Goal: Transaction & Acquisition: Purchase product/service

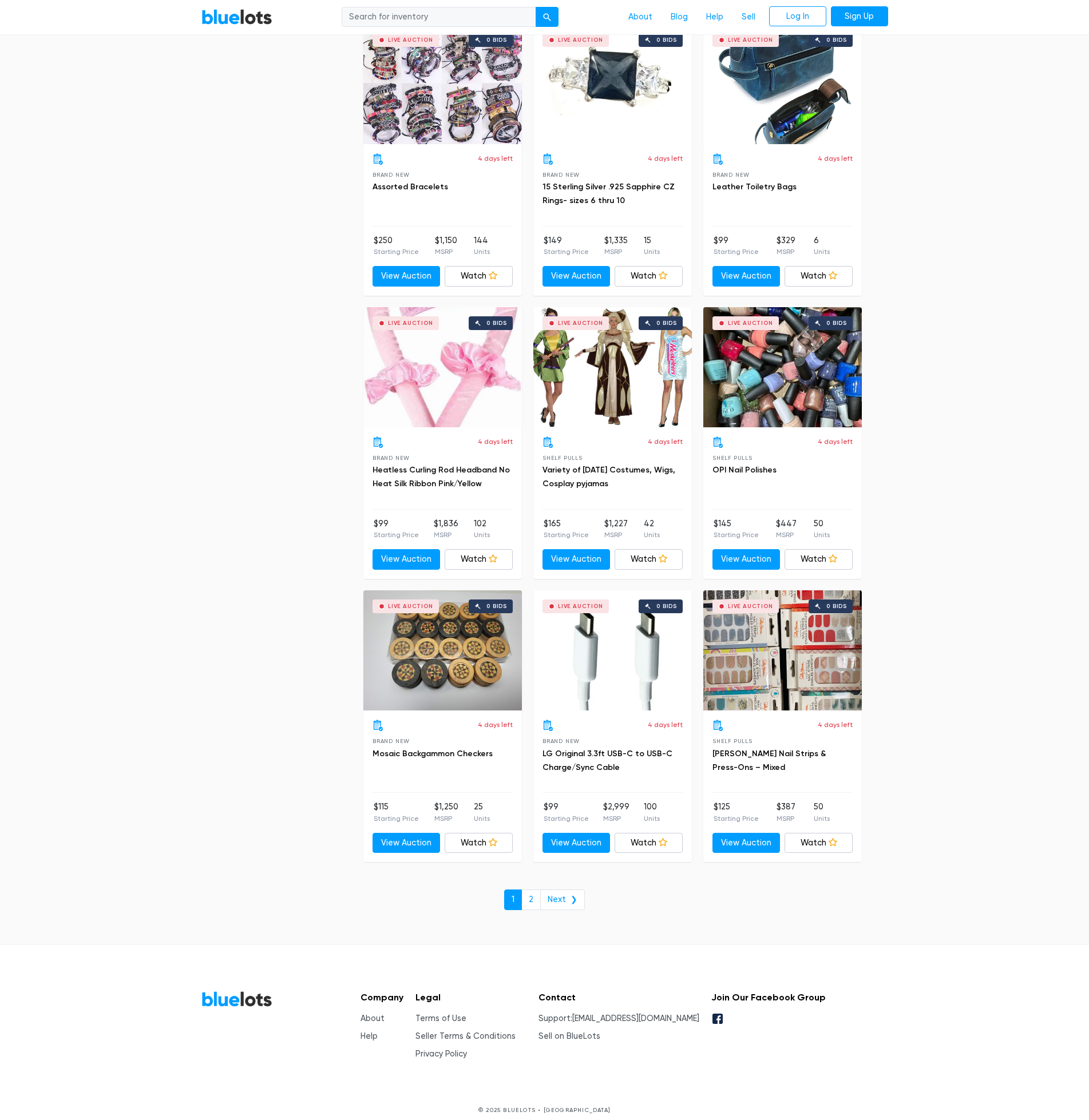
scroll to position [3774, 0]
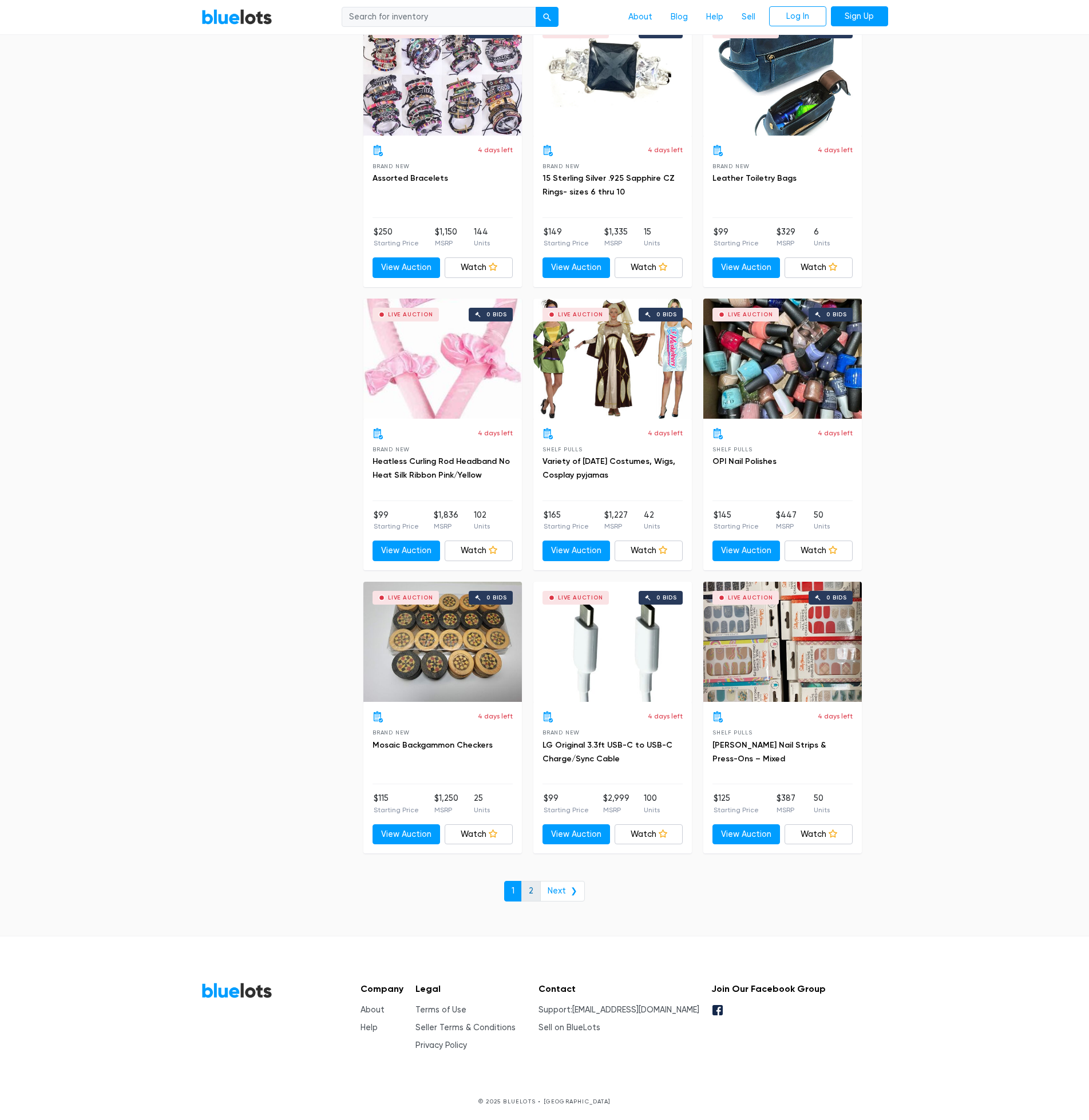
click at [532, 894] on link "2" at bounding box center [531, 891] width 20 height 21
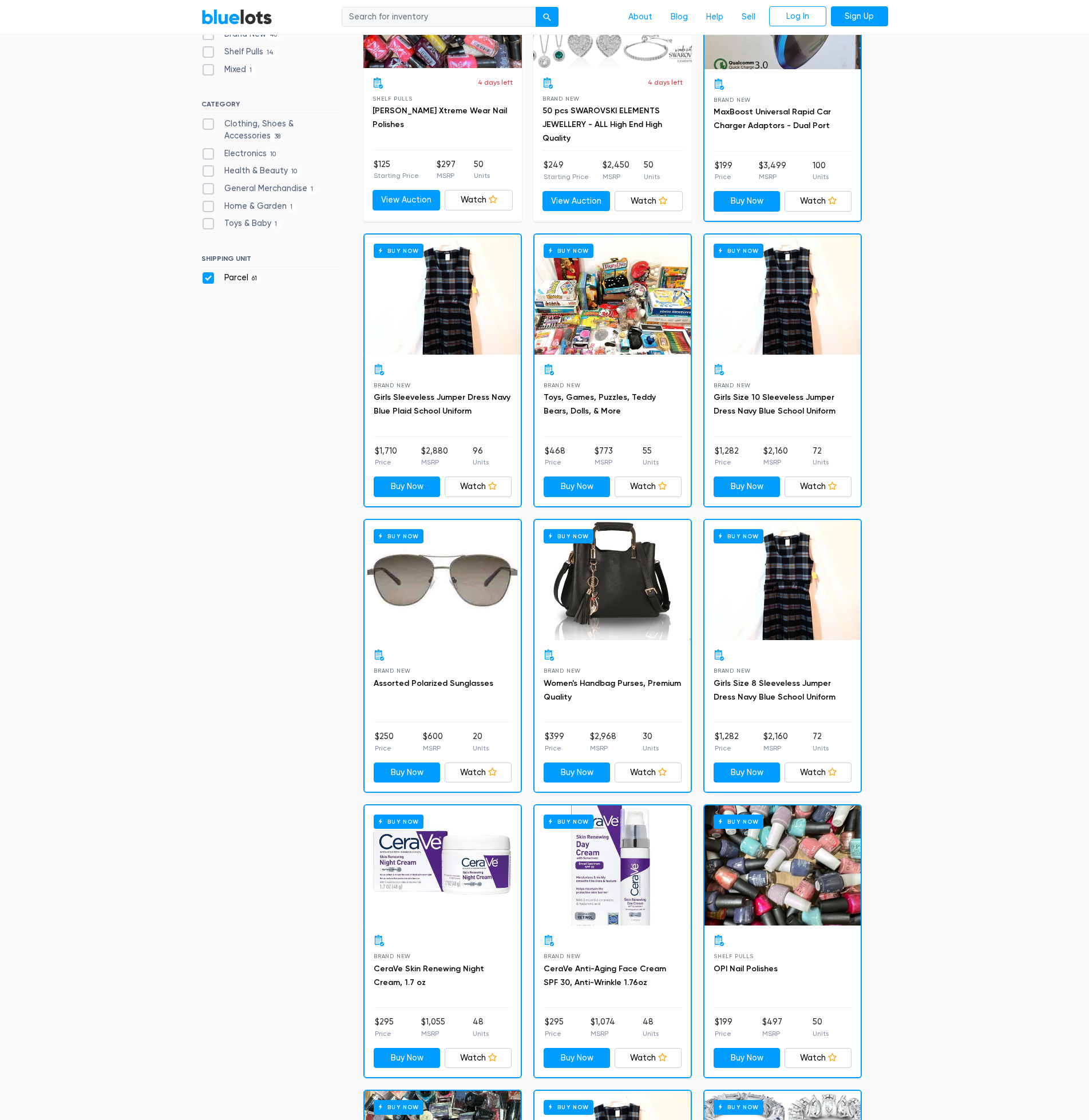
scroll to position [57, 0]
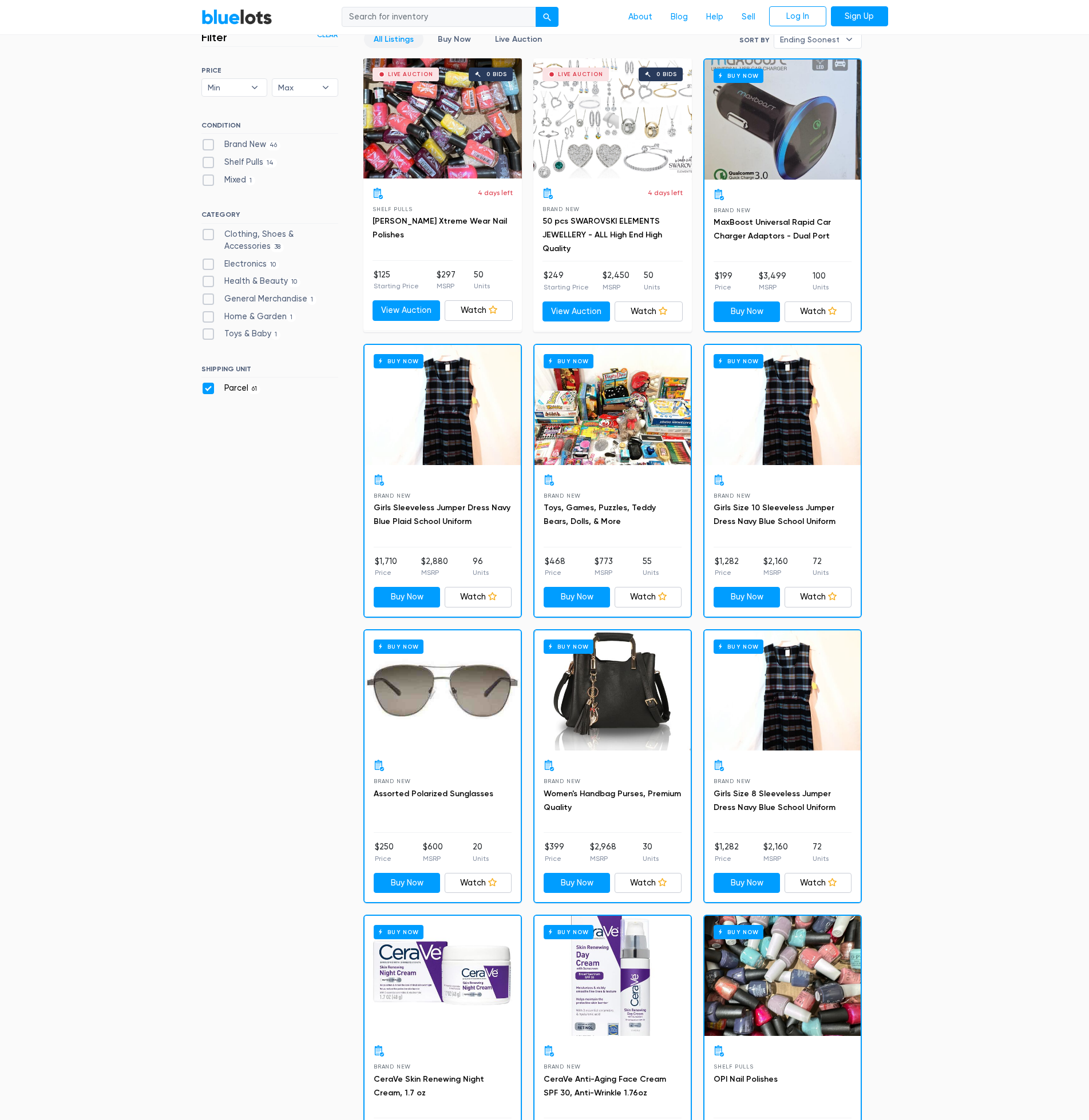
click at [596, 408] on div "Buy Now" at bounding box center [612, 405] width 156 height 120
